Goal: Task Accomplishment & Management: Manage account settings

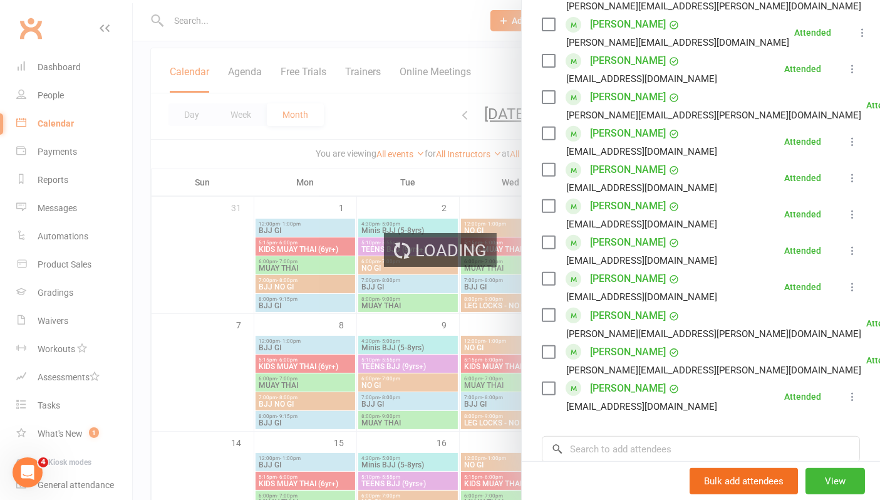
scroll to position [441, 0]
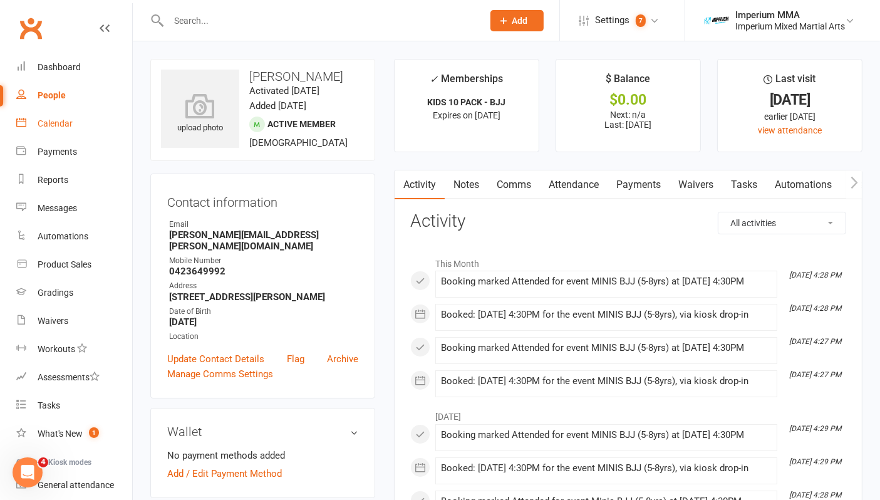
click at [66, 123] on div "Calendar" at bounding box center [55, 123] width 35 height 10
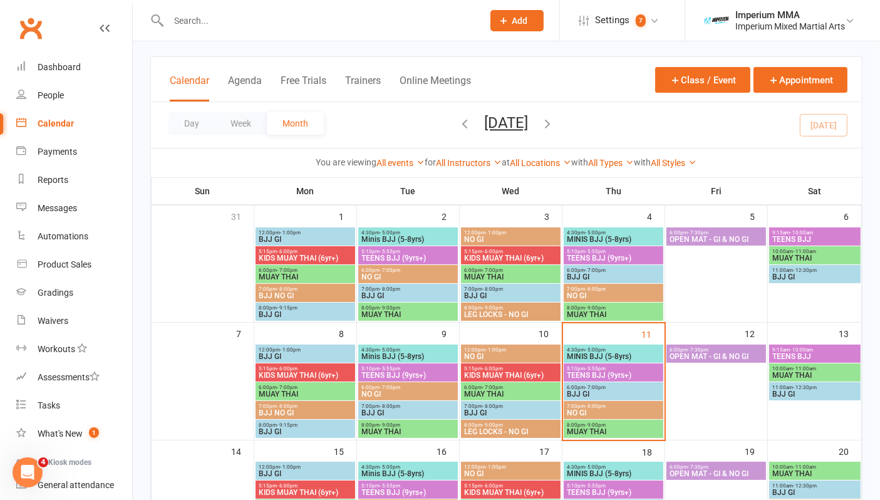
scroll to position [139, 0]
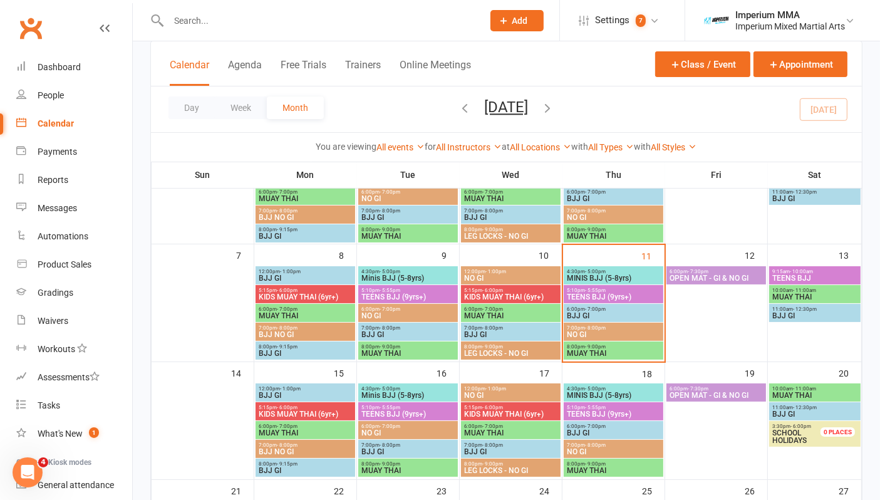
click at [614, 275] on span "MINIS BJJ (5-8yrs)" at bounding box center [613, 278] width 95 height 8
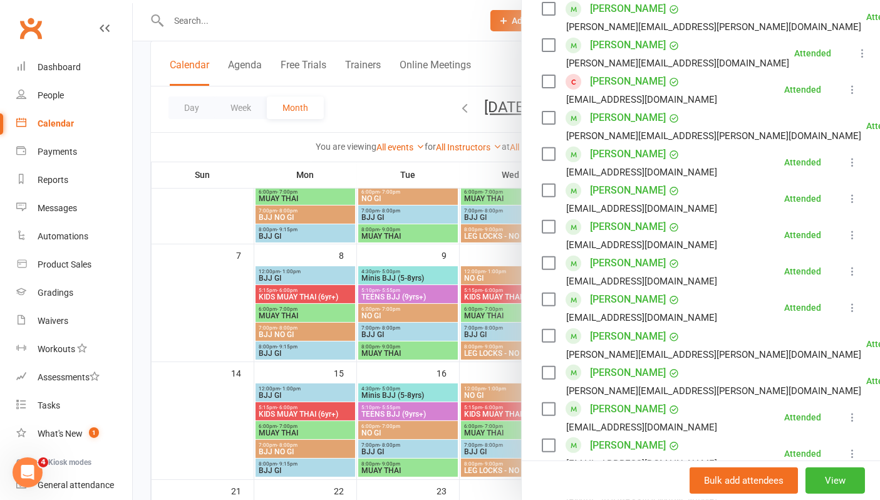
scroll to position [627, 0]
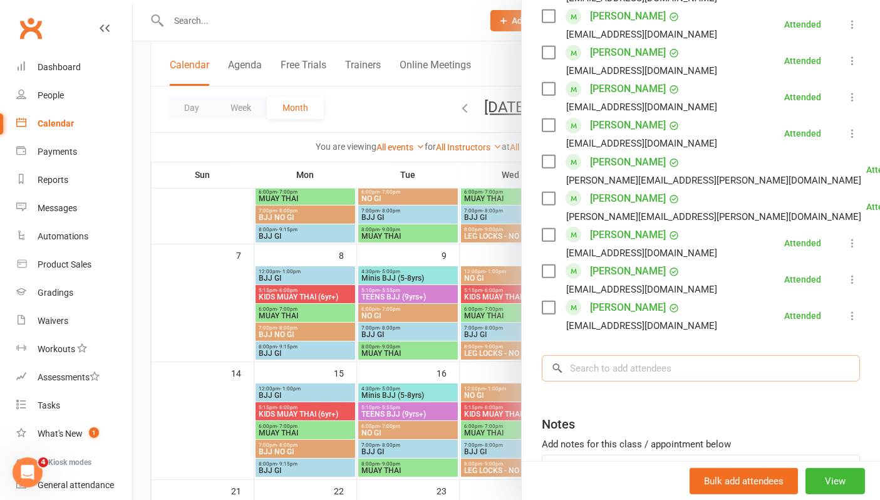
click at [632, 372] on input "search" at bounding box center [701, 368] width 318 height 26
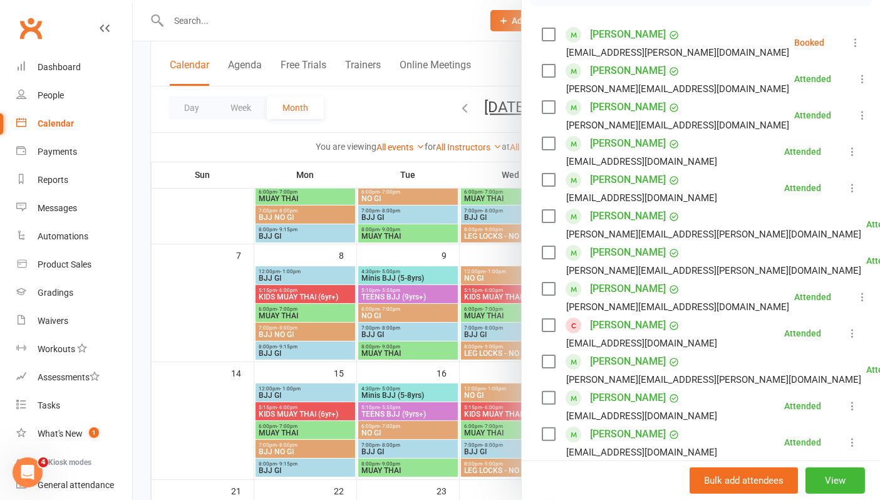
scroll to position [70, 0]
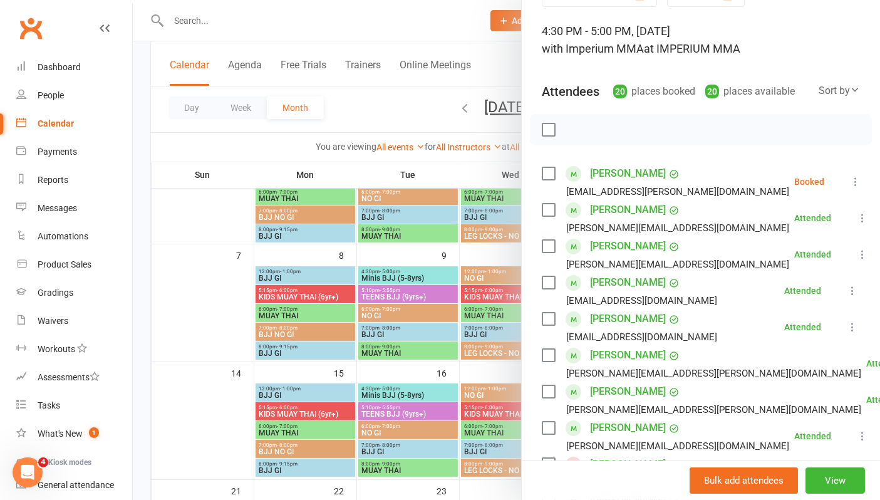
click at [825, 190] on li "Anne Holden elise.maki@gmail.com Booked More info Remove Check in Mark absent S…" at bounding box center [701, 182] width 318 height 36
click at [850, 184] on icon at bounding box center [856, 181] width 13 height 13
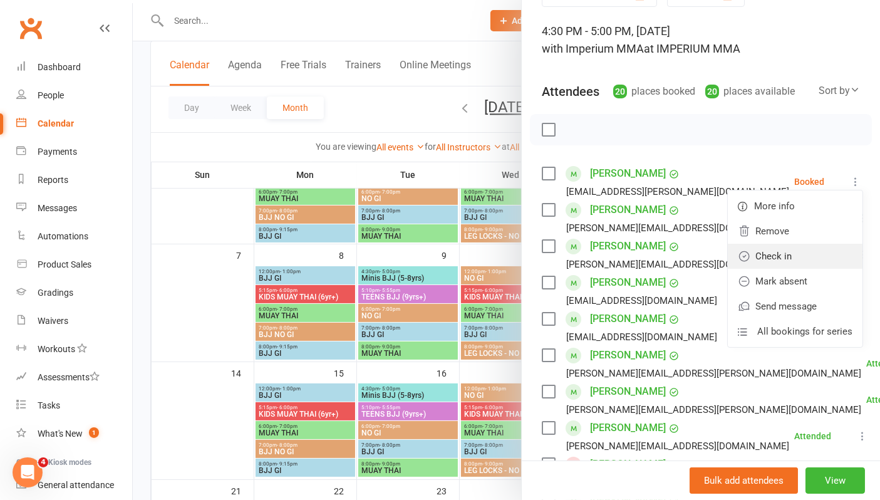
drag, startPoint x: 749, startPoint y: 256, endPoint x: 739, endPoint y: 254, distance: 10.2
click at [749, 256] on link "Check in" at bounding box center [795, 256] width 135 height 25
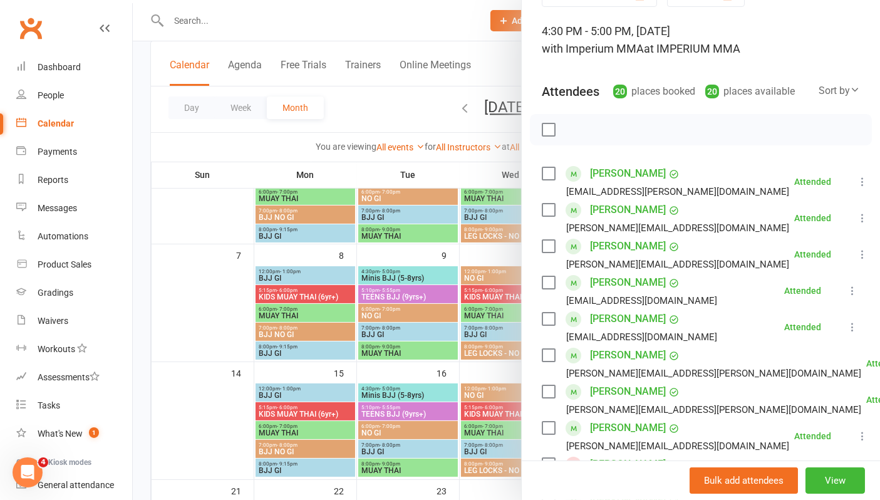
scroll to position [278, 0]
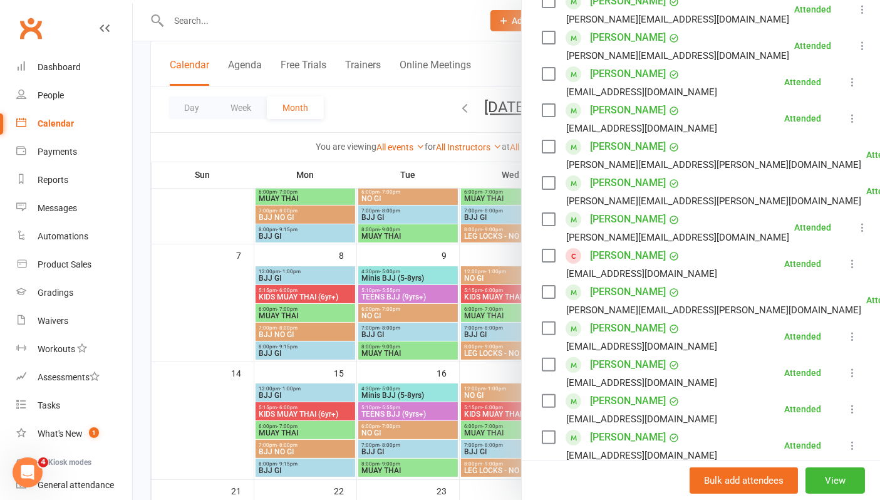
click at [619, 256] on link "[PERSON_NAME]" at bounding box center [628, 256] width 76 height 20
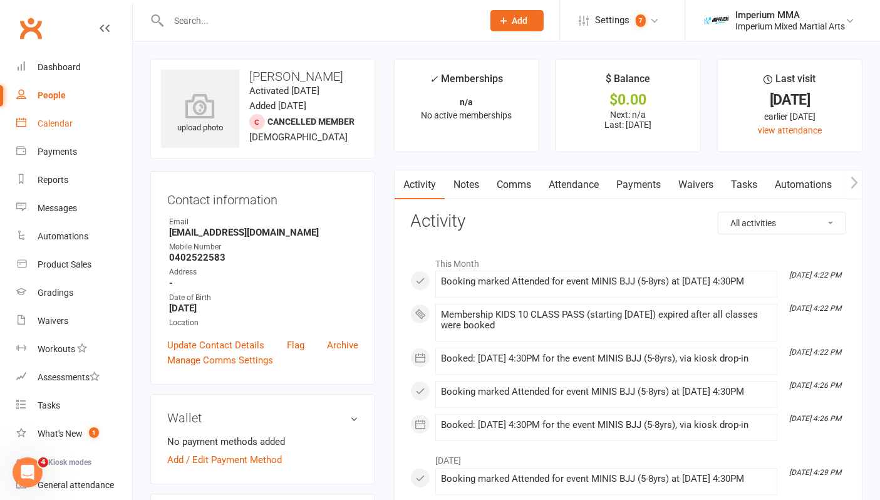
click at [51, 127] on div "Calendar" at bounding box center [55, 123] width 35 height 10
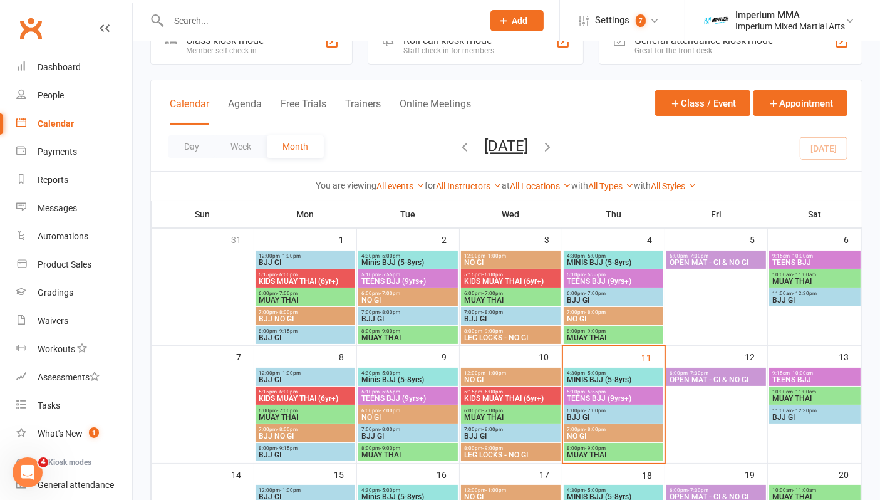
scroll to position [70, 0]
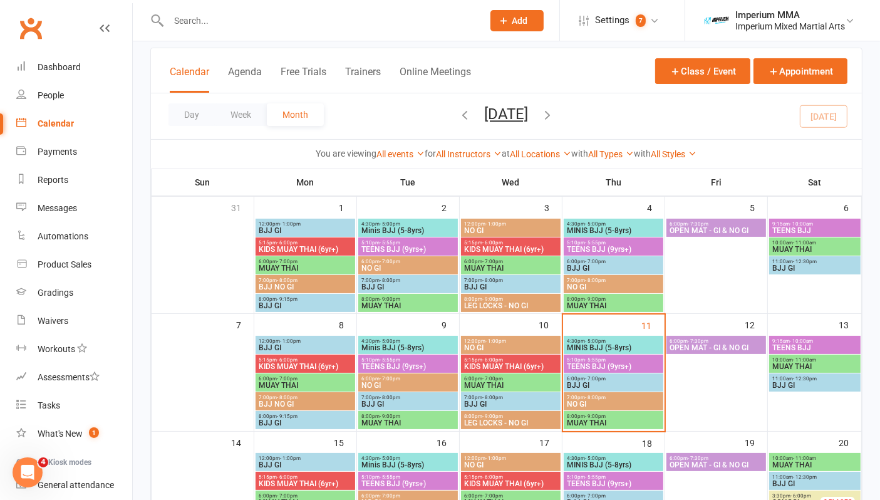
click at [609, 349] on span "MINIS BJJ (5-8yrs)" at bounding box center [613, 348] width 95 height 8
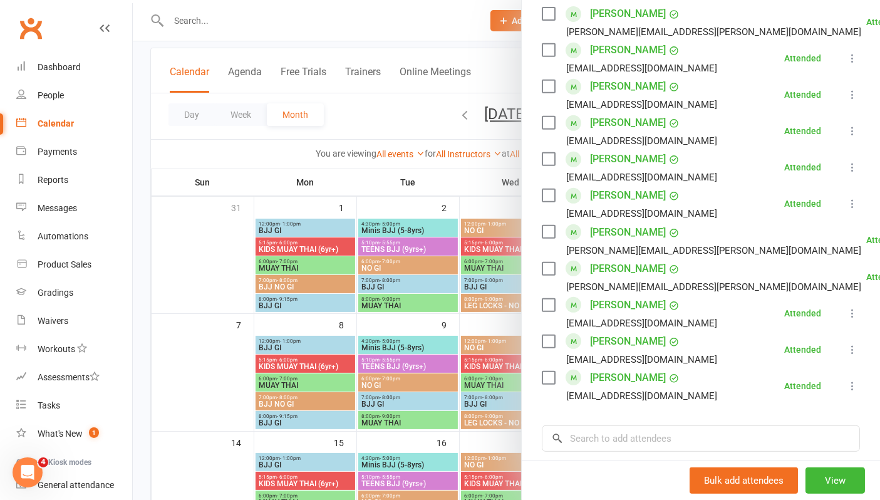
scroll to position [0, 0]
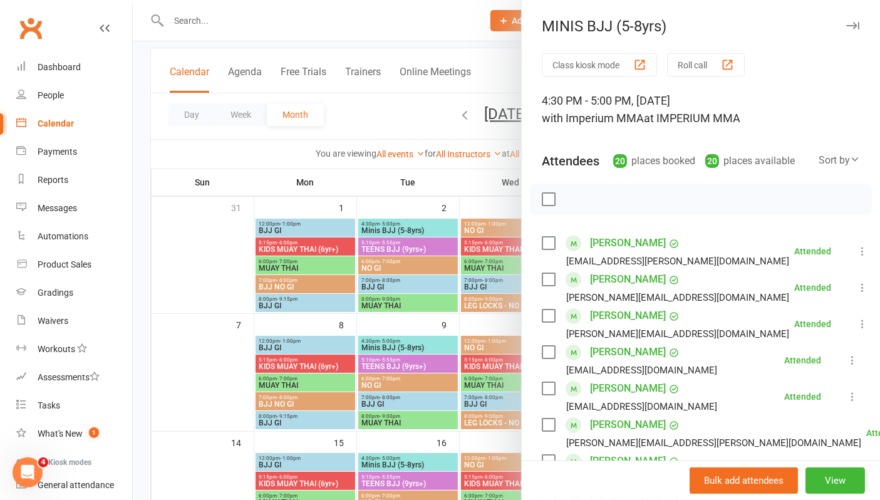
click at [847, 23] on icon "button" at bounding box center [853, 26] width 13 height 8
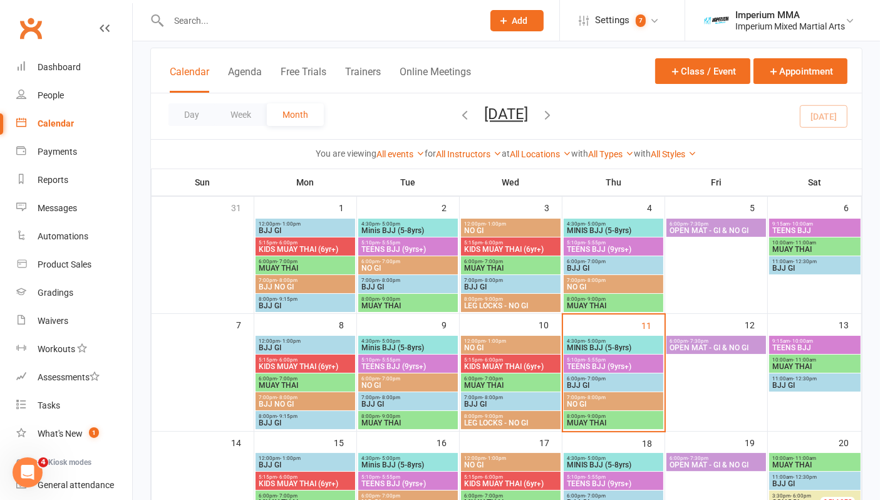
click at [592, 363] on span "TEENS BJJ (9yrs+)" at bounding box center [613, 367] width 95 height 8
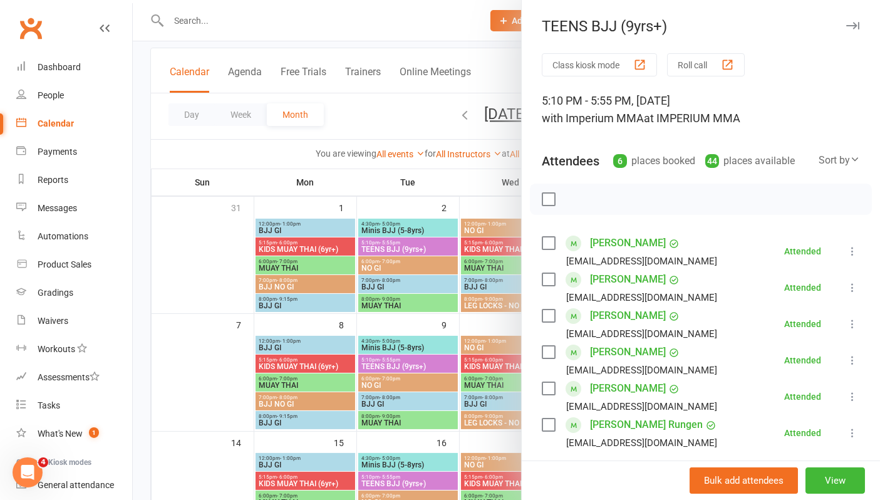
drag, startPoint x: 838, startPoint y: 21, endPoint x: 820, endPoint y: 23, distance: 18.9
click at [845, 21] on button "button" at bounding box center [852, 25] width 15 height 15
